Goal: Find specific page/section: Find specific page/section

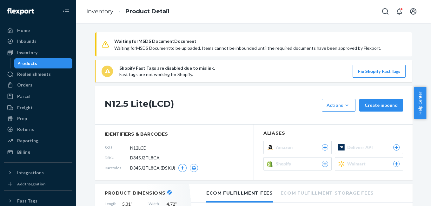
scroll to position [460, 0]
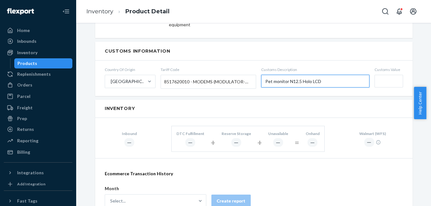
click at [310, 75] on input "Pet monitor N12.5 Holo LCD" at bounding box center [315, 81] width 108 height 13
type input "Pet monitor N12.5 Holo"
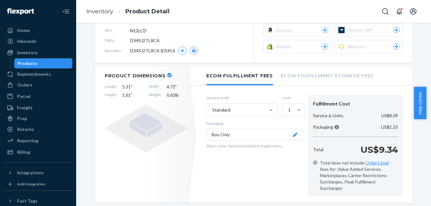
scroll to position [0, 0]
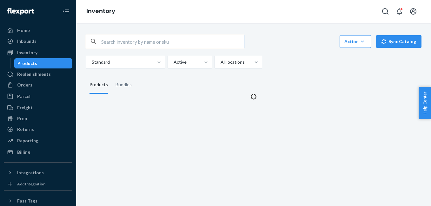
click at [139, 41] on input "text" at bounding box center [172, 41] width 143 height 13
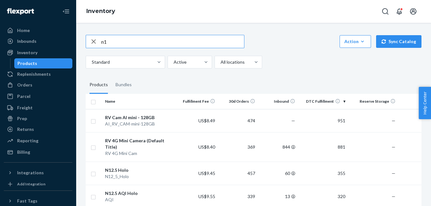
type input "n"
type input "wall"
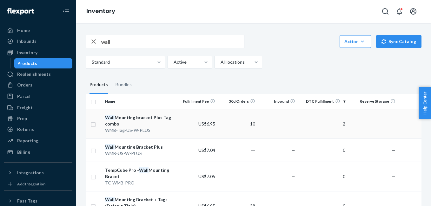
click at [130, 120] on div "Wall Mounting bracket Plus Tag combo" at bounding box center [140, 120] width 70 height 13
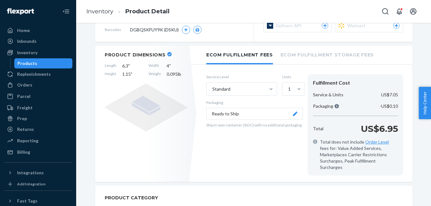
scroll to position [80, 0]
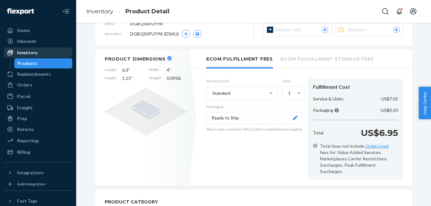
click at [22, 54] on div "Inventory" at bounding box center [27, 52] width 20 height 6
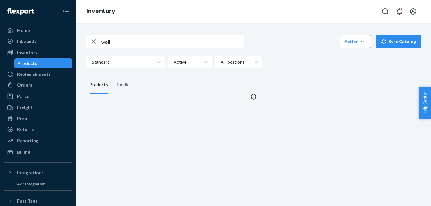
click at [167, 44] on input "wall" at bounding box center [172, 41] width 143 height 13
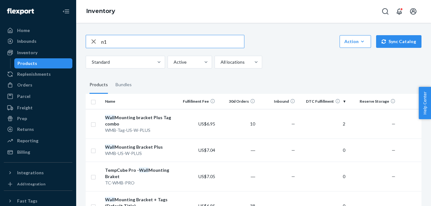
type input "n"
type input "n12.5"
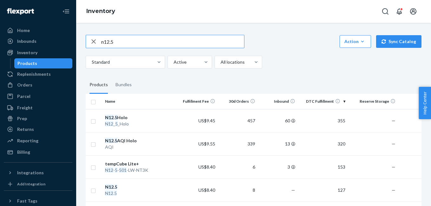
click at [129, 37] on input "n12.5" at bounding box center [172, 41] width 143 height 13
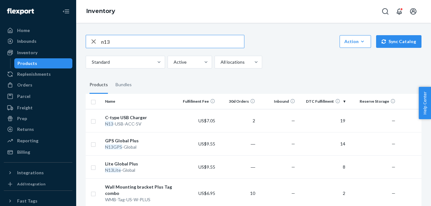
click at [128, 47] on input "n13" at bounding box center [172, 41] width 143 height 13
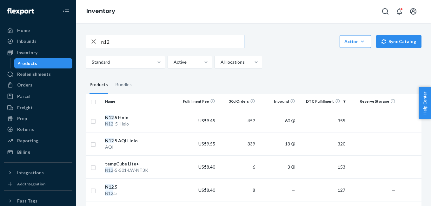
click at [122, 41] on input "n12" at bounding box center [172, 41] width 143 height 13
type input "n"
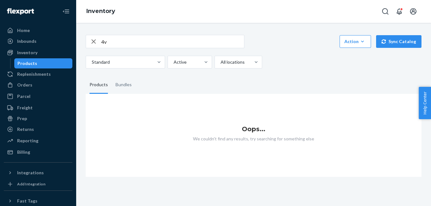
click at [122, 43] on input "4v" at bounding box center [172, 41] width 143 height 13
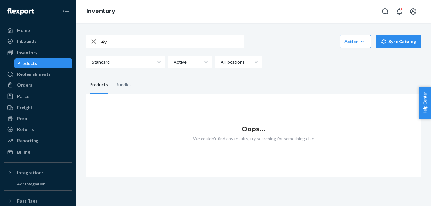
type input "4"
type input "rv"
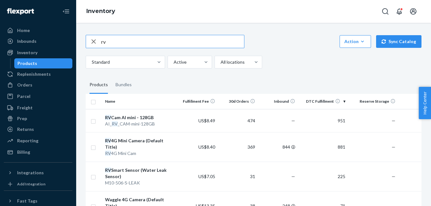
click at [140, 45] on input "rv" at bounding box center [172, 41] width 143 height 13
type input "solar"
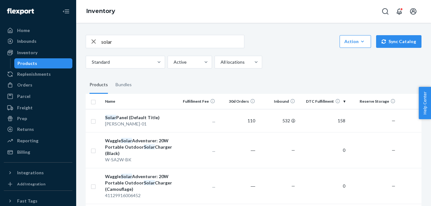
scroll to position [13, 0]
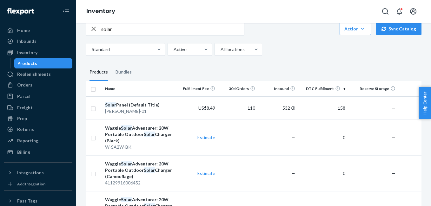
click at [146, 36] on div "solar Action Create product Create bundle Bulk create products Bulk update prod…" at bounding box center [254, 39] width 336 height 34
click at [142, 32] on input "solar" at bounding box center [172, 29] width 143 height 13
type input "4g"
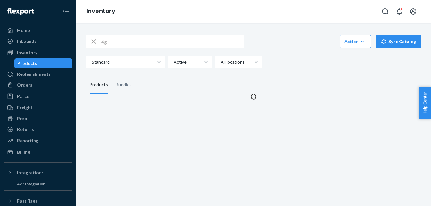
scroll to position [0, 0]
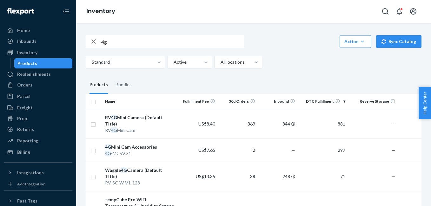
click at [136, 48] on div "4g" at bounding box center [165, 41] width 159 height 13
click at [135, 46] on input "4g" at bounding box center [172, 41] width 143 height 13
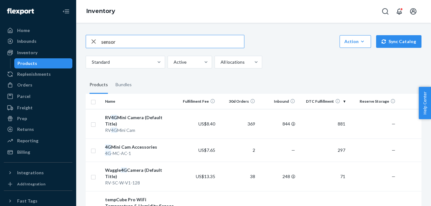
type input "sensor"
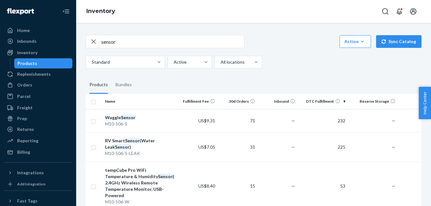
click at [158, 43] on input "sensor" at bounding box center [172, 41] width 143 height 13
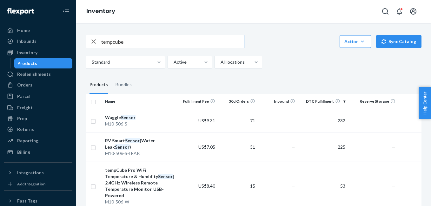
type input "tempcube"
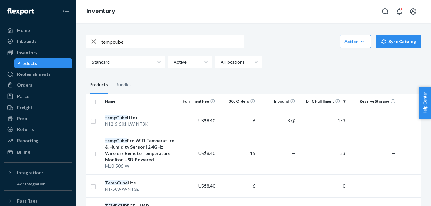
click at [134, 43] on input "tempcube" at bounding box center [172, 41] width 143 height 13
type input "n13"
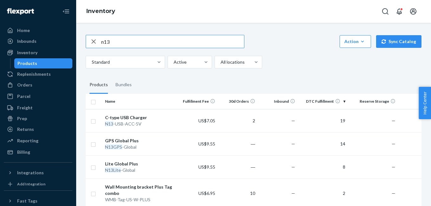
click at [134, 43] on input "n13" at bounding box center [172, 41] width 143 height 13
type input "wall"
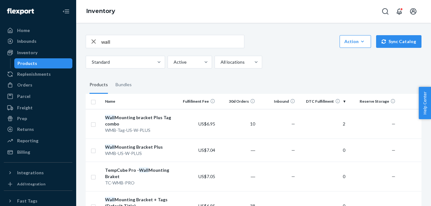
click at [126, 39] on input "wall" at bounding box center [172, 41] width 143 height 13
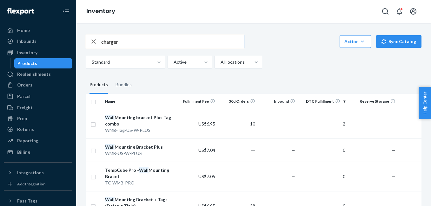
type input "charger"
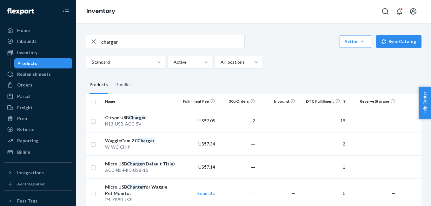
click at [155, 43] on input "charger" at bounding box center [172, 41] width 143 height 13
type input "accessories"
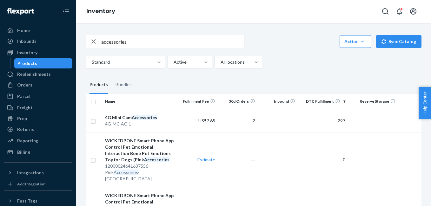
click at [131, 48] on div "accessories" at bounding box center [165, 41] width 159 height 13
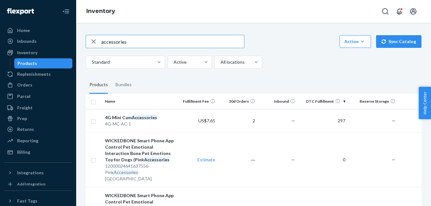
click at [132, 46] on input "accessories" at bounding box center [172, 41] width 143 height 13
type input "solar"
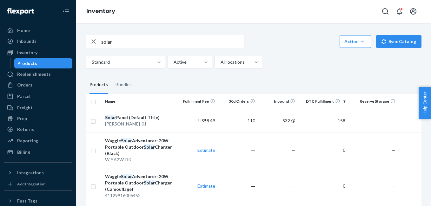
click at [154, 47] on input "solar" at bounding box center [172, 41] width 143 height 13
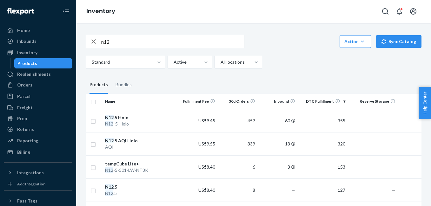
click at [142, 43] on input "n12" at bounding box center [172, 41] width 143 height 13
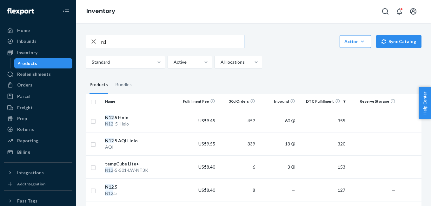
type input "n"
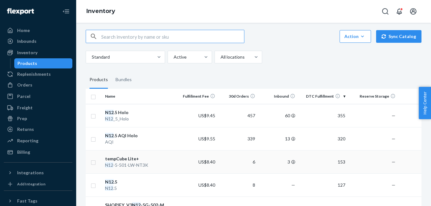
scroll to position [4, 0]
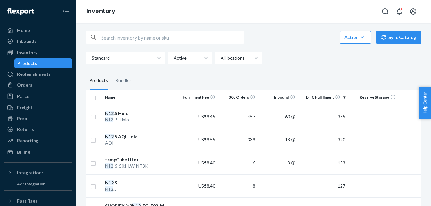
click at [106, 37] on input "text" at bounding box center [172, 37] width 143 height 13
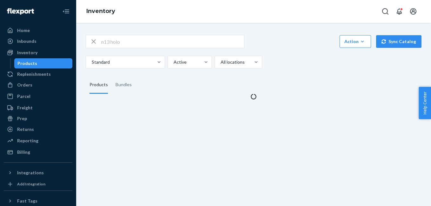
scroll to position [0, 0]
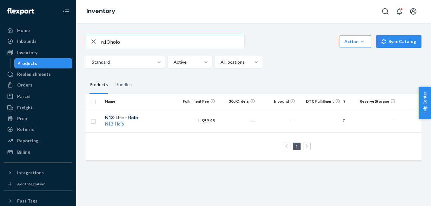
click at [121, 44] on input "n13 holo" at bounding box center [172, 41] width 143 height 13
type input "n"
type input "N12.5 h"
